Goal: Task Accomplishment & Management: Use online tool/utility

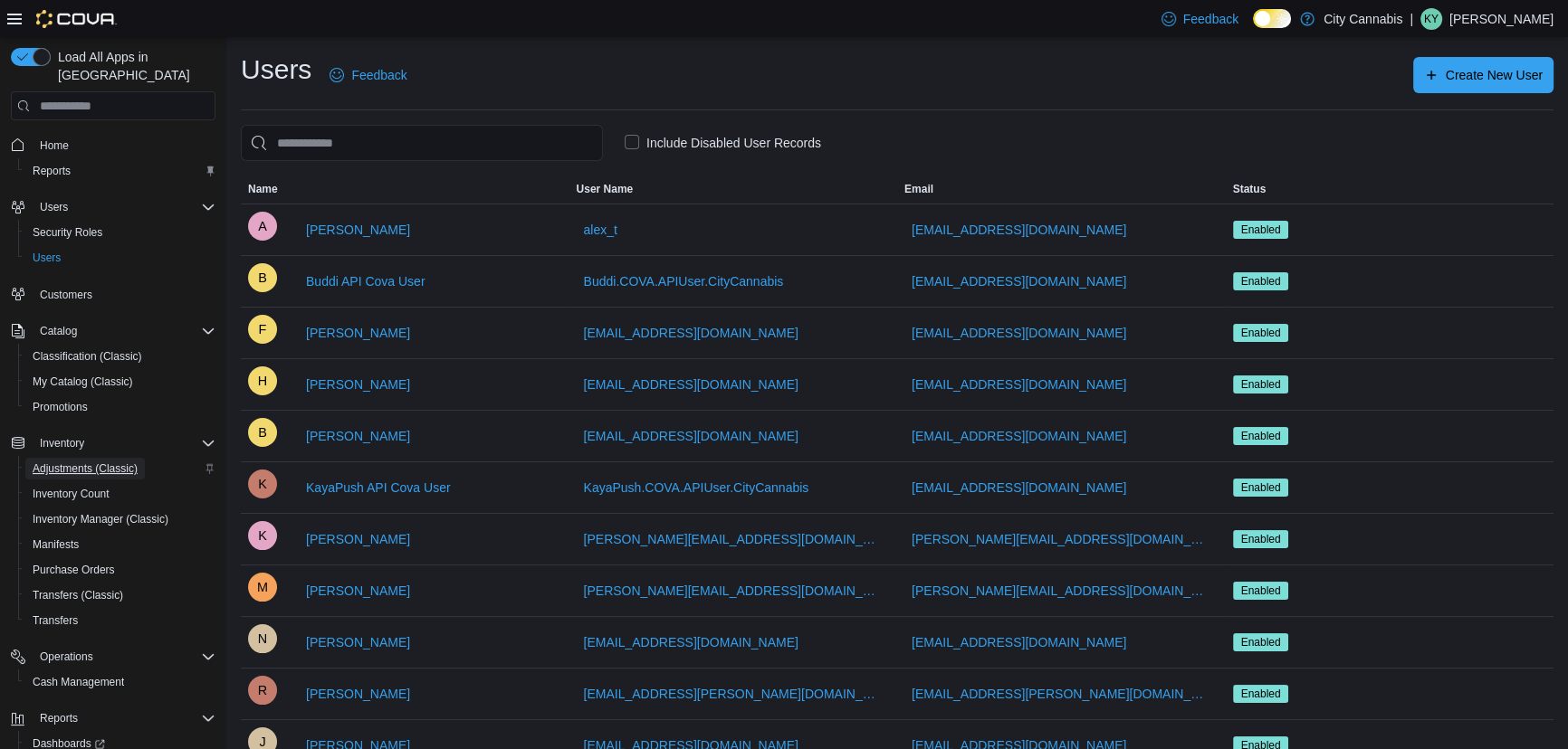
click at [80, 461] on span "Adjustments (Classic)" at bounding box center [85, 468] width 105 height 15
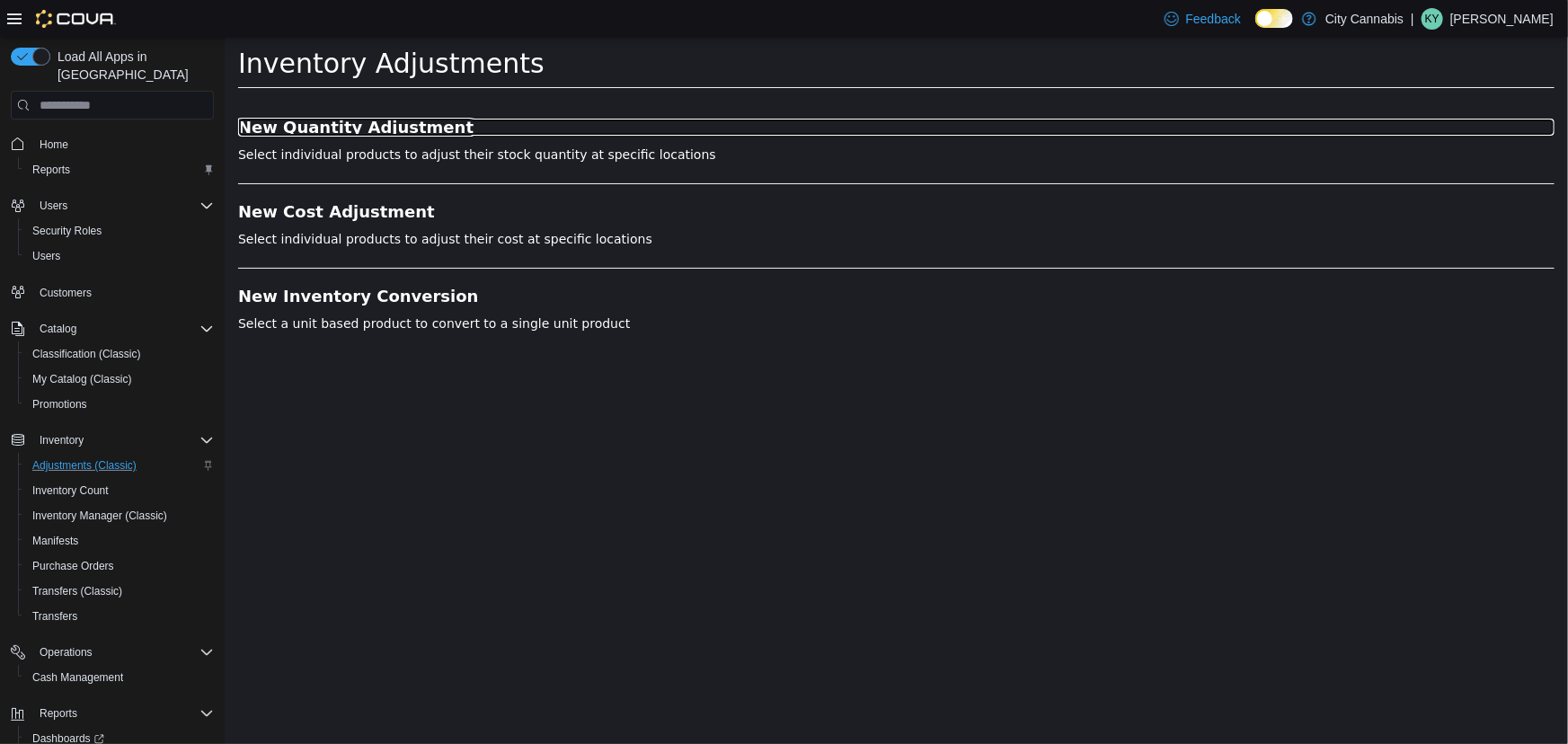
click at [414, 121] on h3 "New Quantity Adjustment" at bounding box center [895, 127] width 1316 height 18
